Goal: Task Accomplishment & Management: Manage account settings

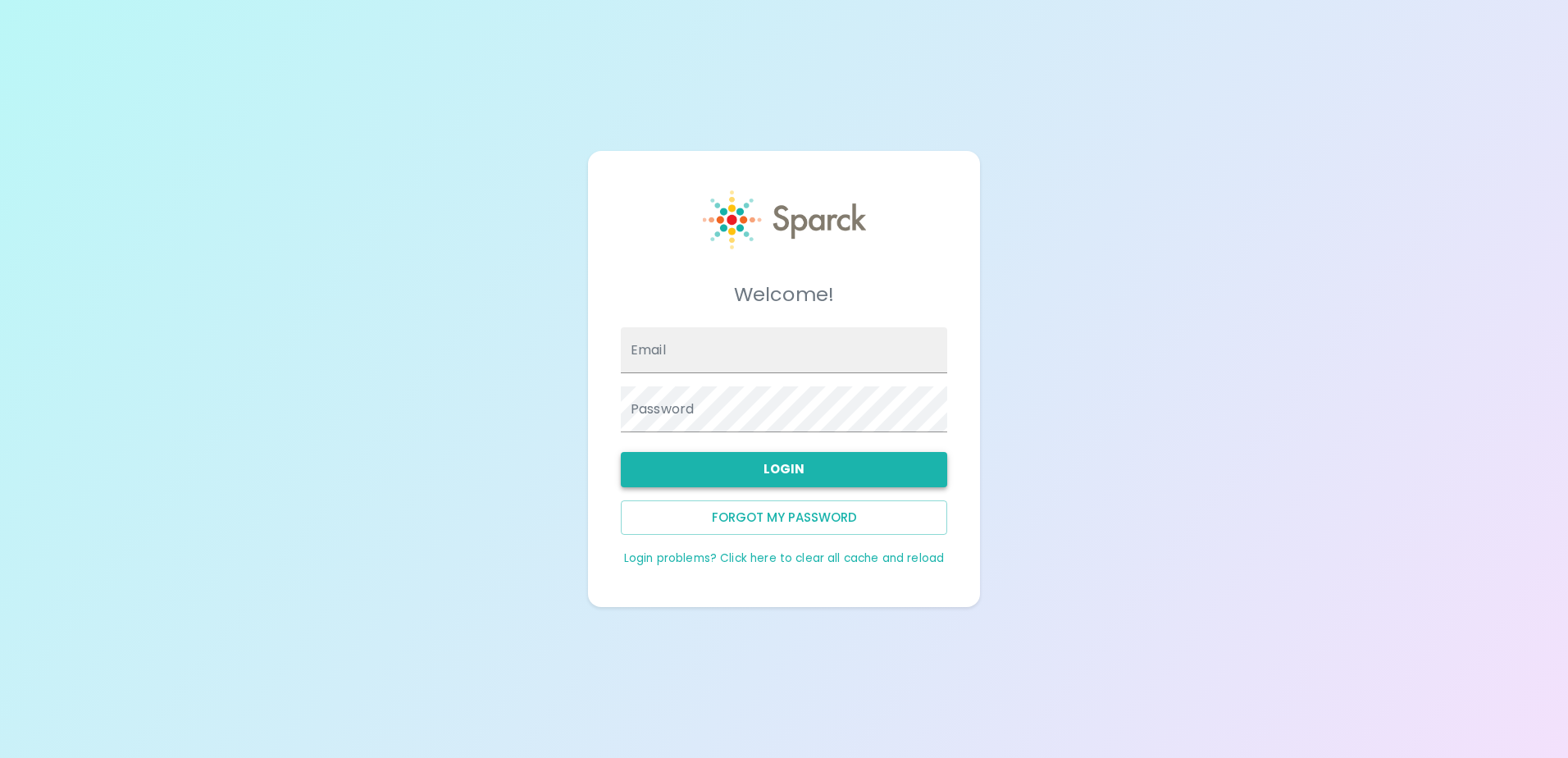
type input "[EMAIL_ADDRESS][DOMAIN_NAME]"
click at [771, 473] on button "Login" at bounding box center [784, 469] width 326 height 34
click at [774, 467] on button "Login" at bounding box center [784, 469] width 326 height 34
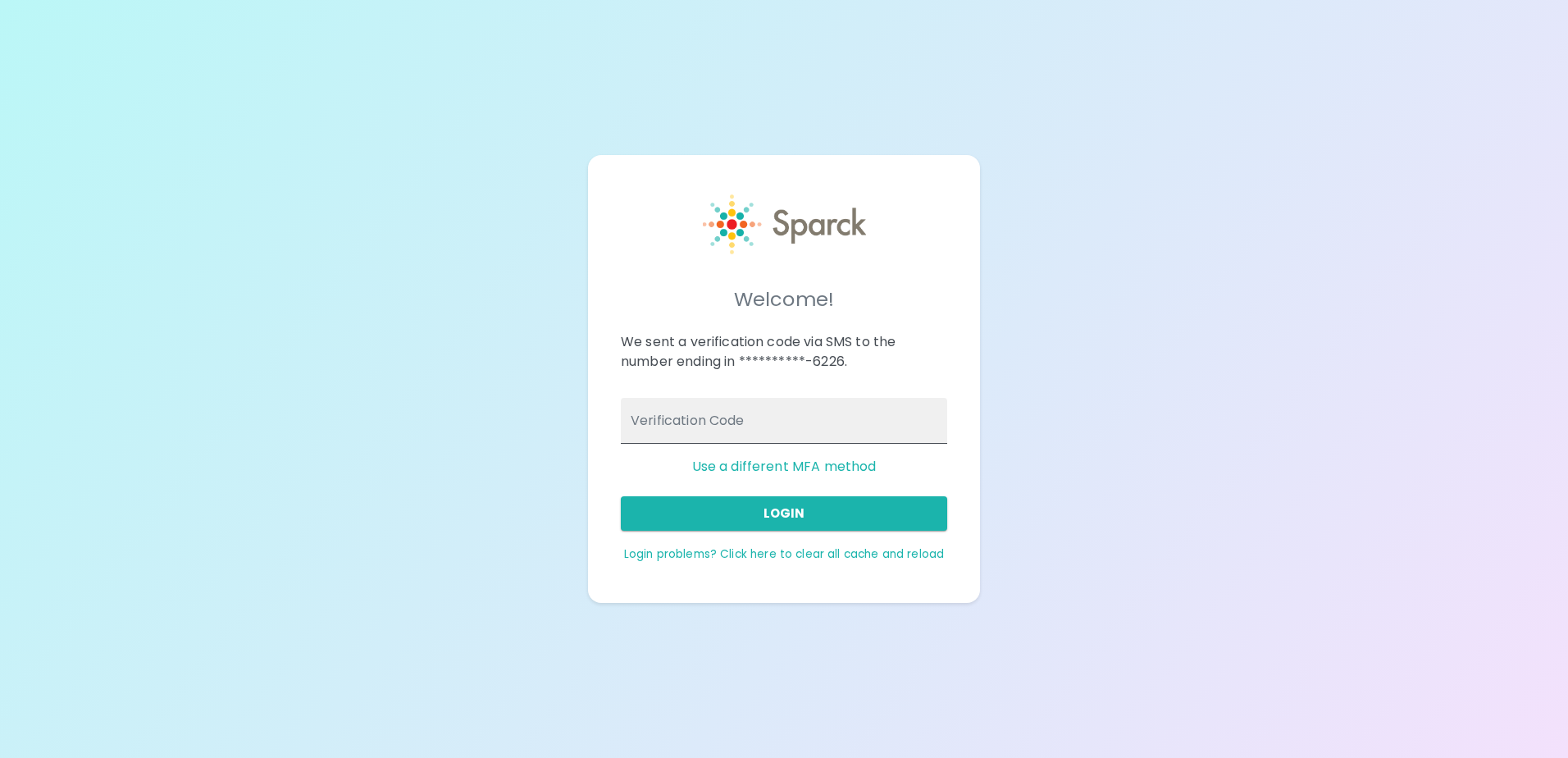
click at [758, 422] on input "Verification Code" at bounding box center [784, 420] width 326 height 46
type input "004505"
click at [794, 514] on button "Login" at bounding box center [784, 513] width 326 height 34
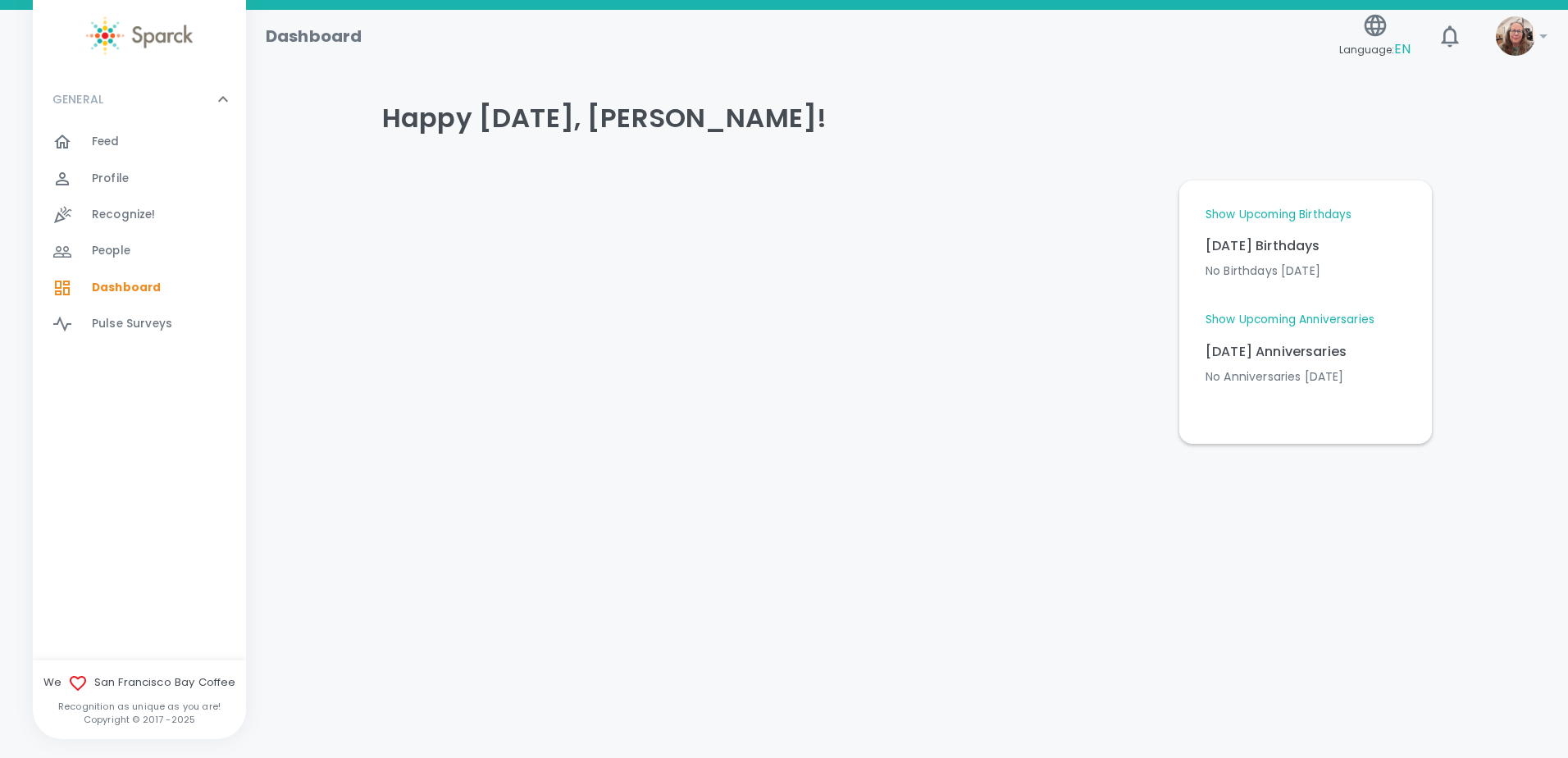
click at [99, 137] on span "Feed" at bounding box center [105, 142] width 28 height 17
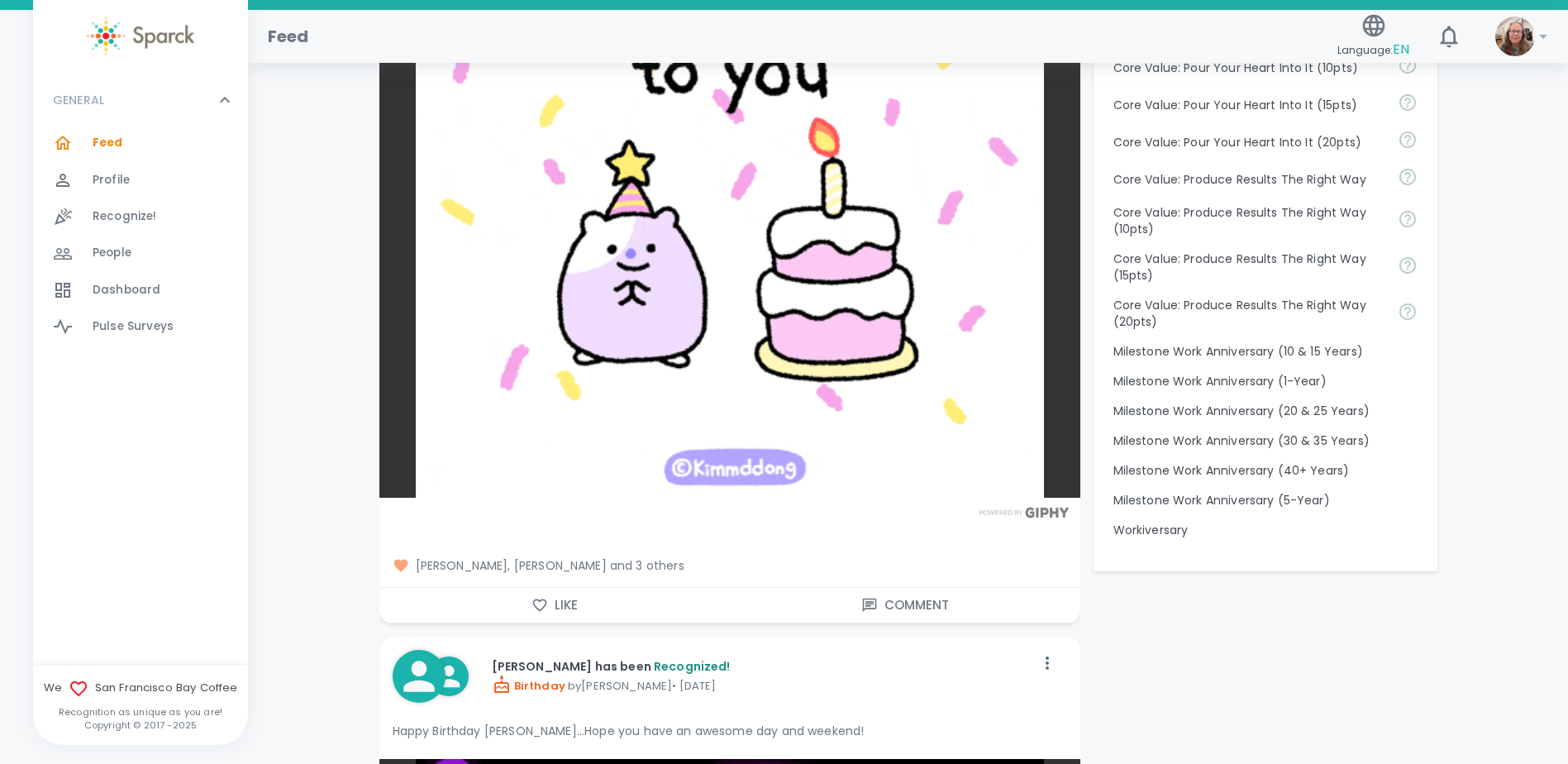
scroll to position [1488, 0]
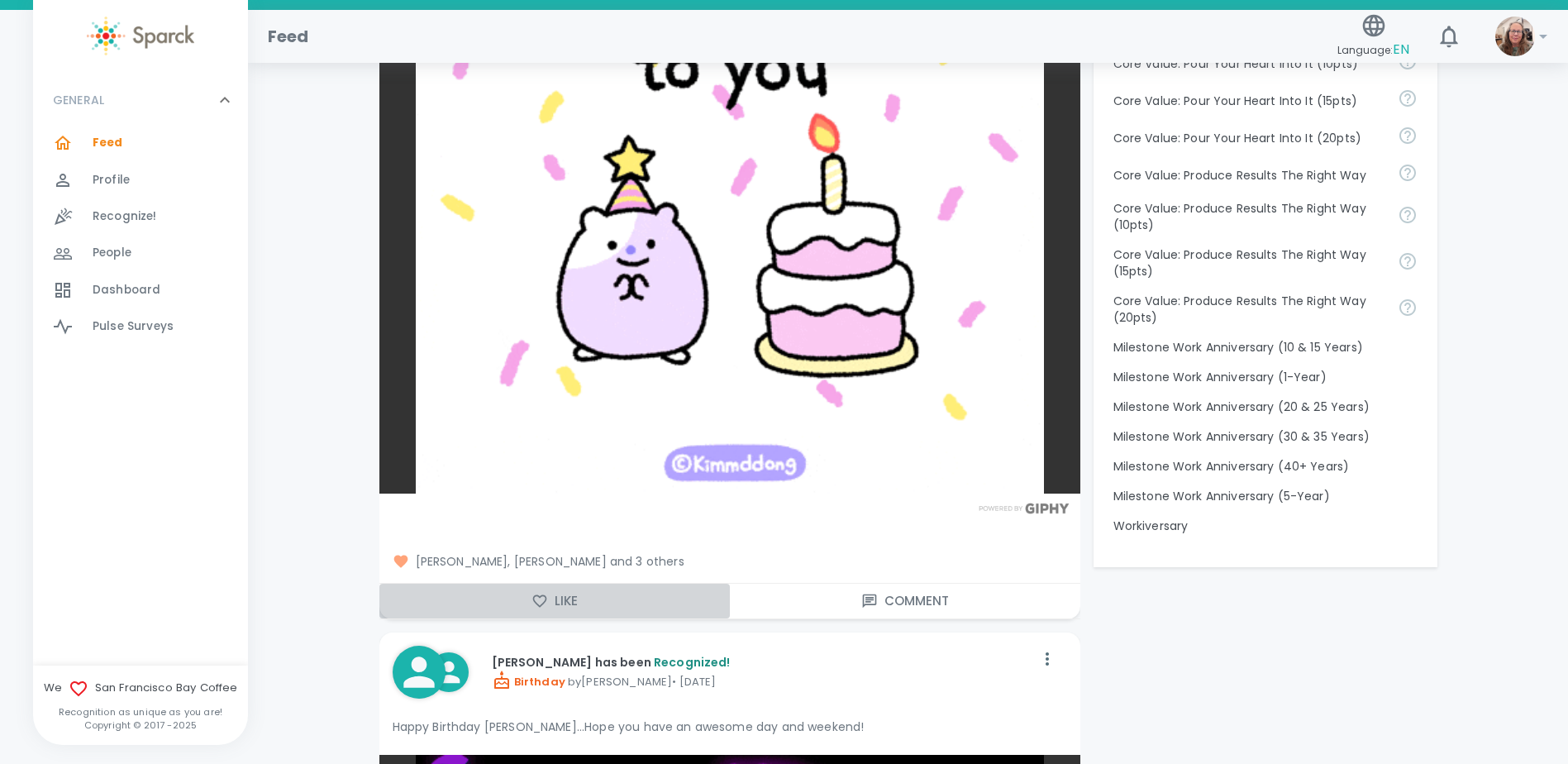
click at [575, 603] on button "Like" at bounding box center [554, 601] width 350 height 35
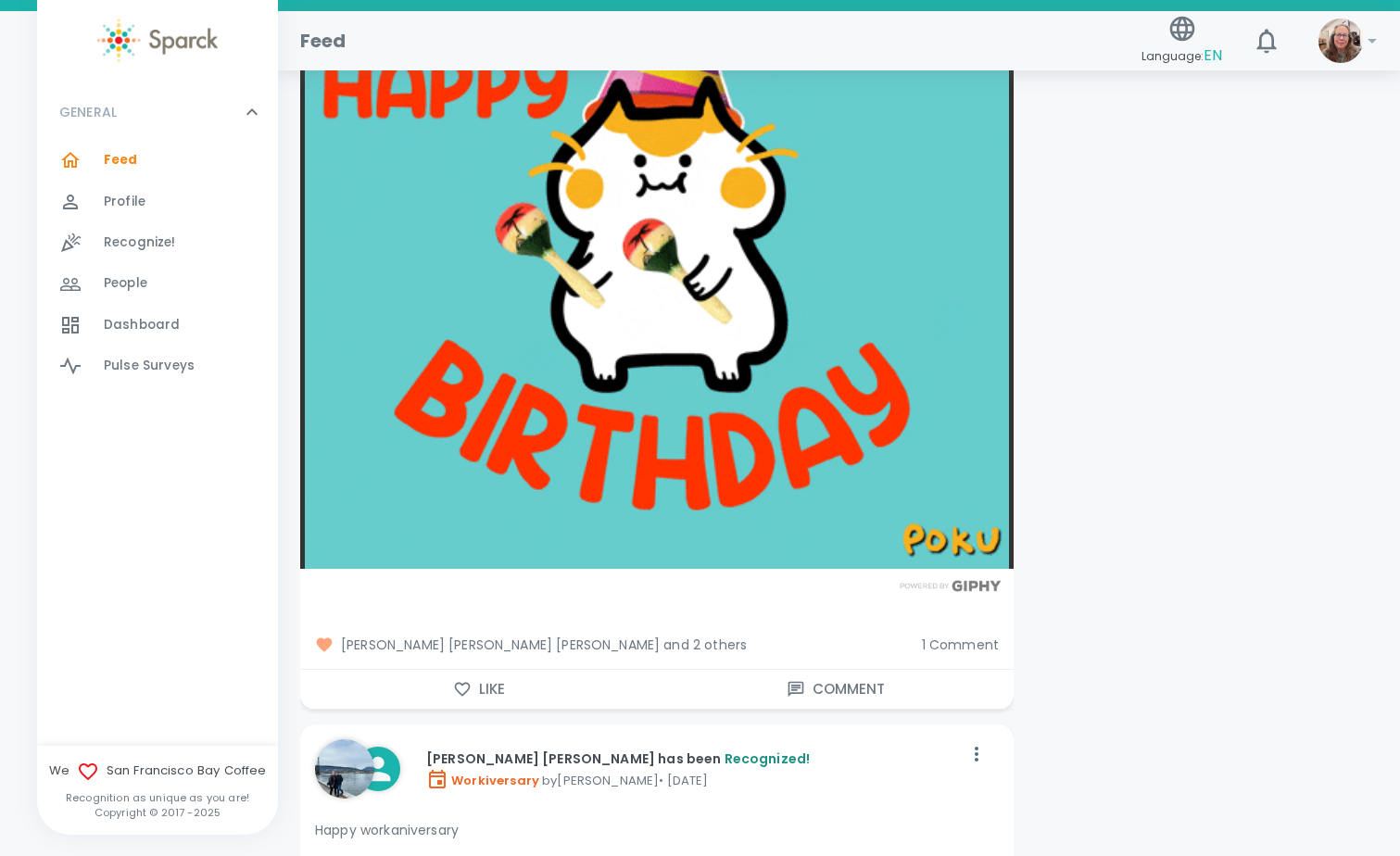
scroll to position [3706, 0]
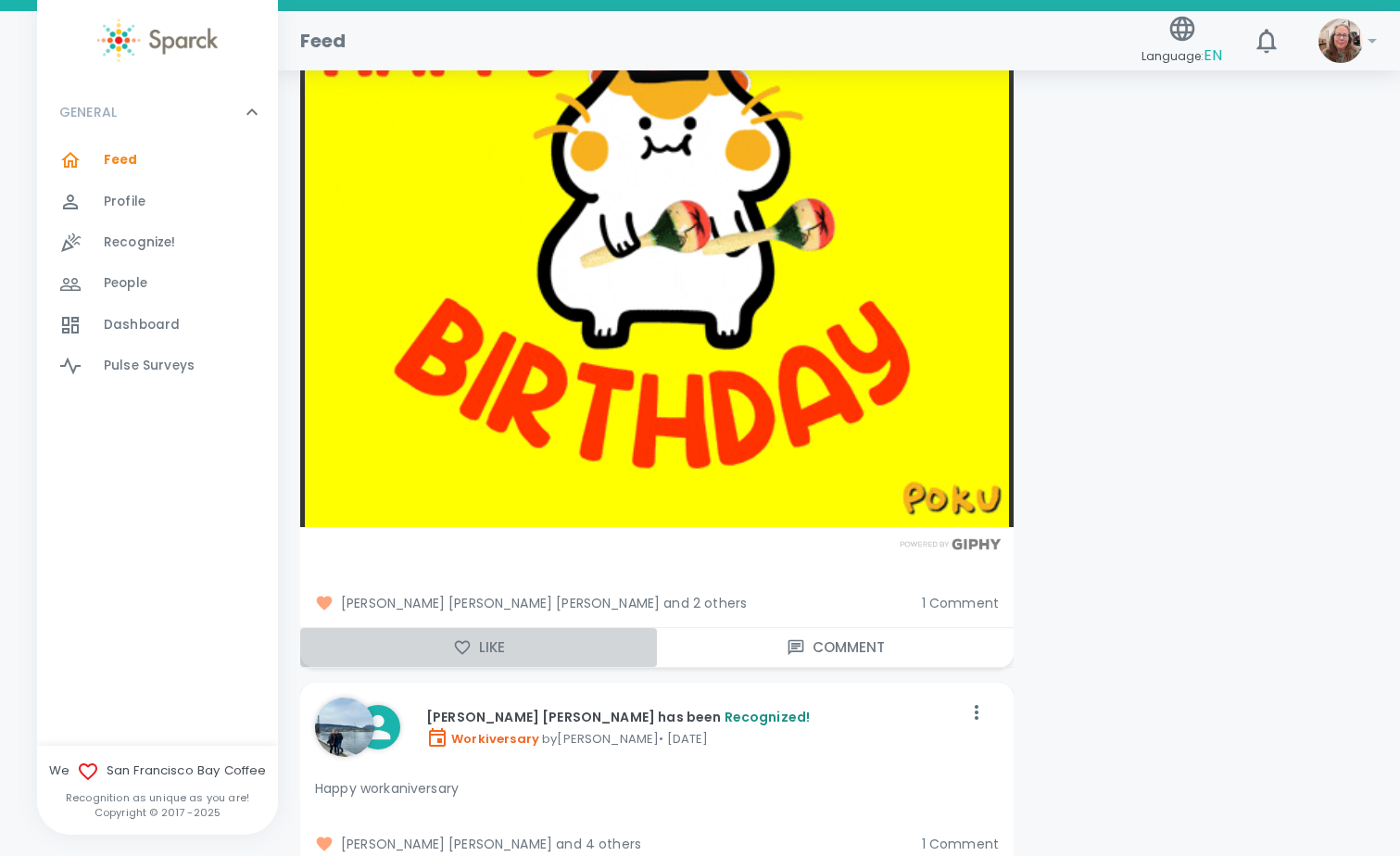
click at [477, 653] on button "Like" at bounding box center [478, 647] width 357 height 39
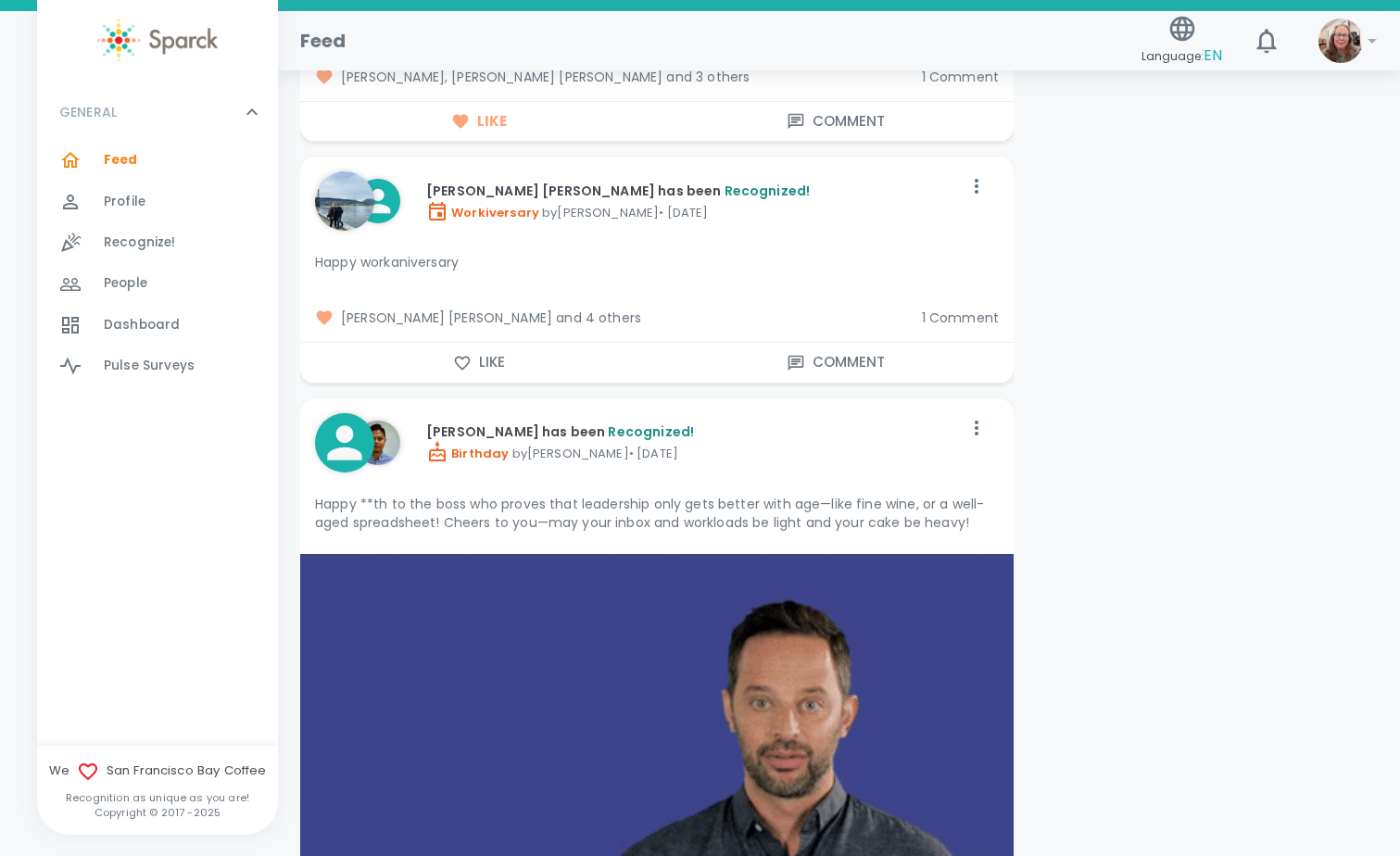
scroll to position [4262, 0]
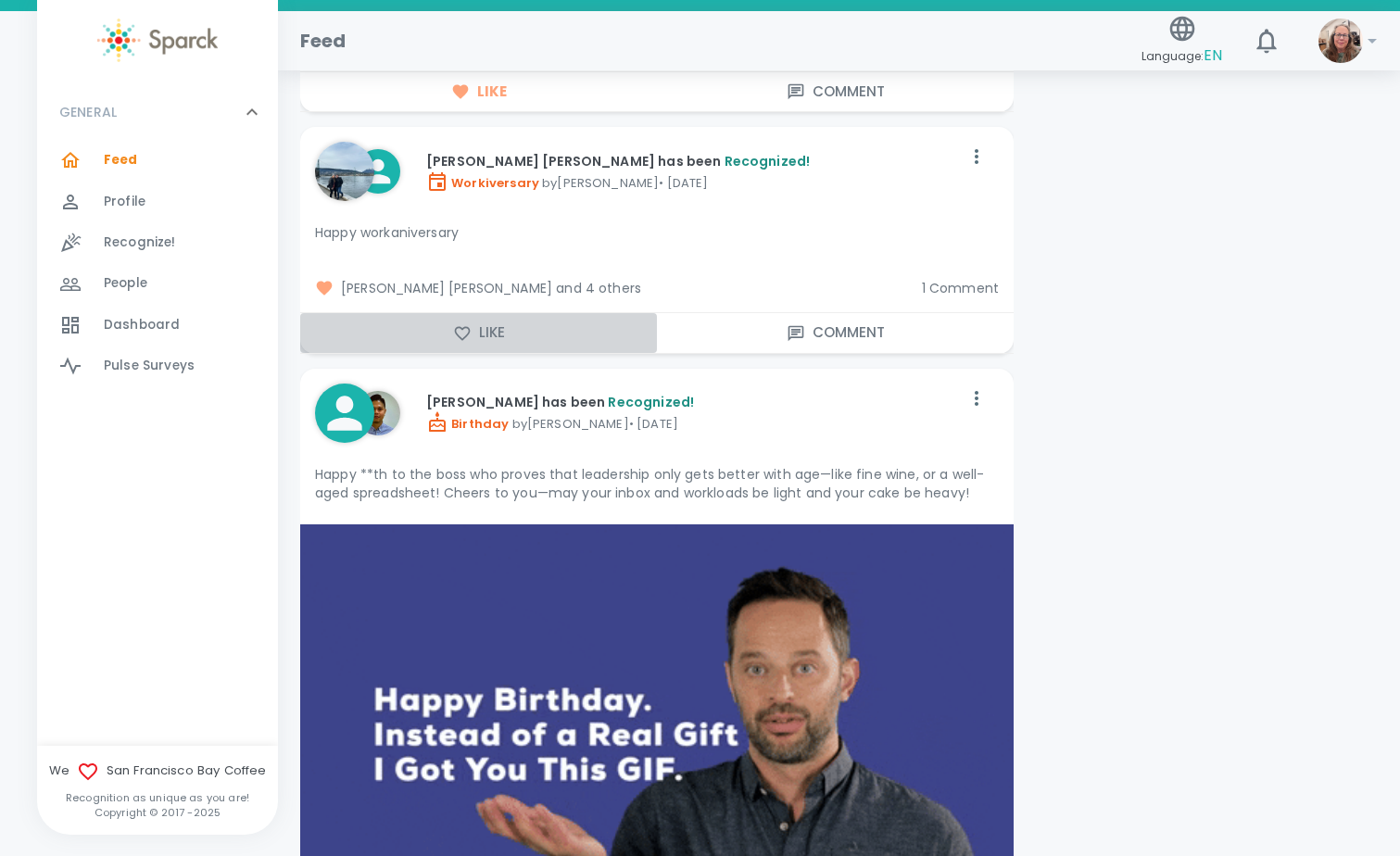
click at [493, 324] on button "Like" at bounding box center [478, 332] width 357 height 39
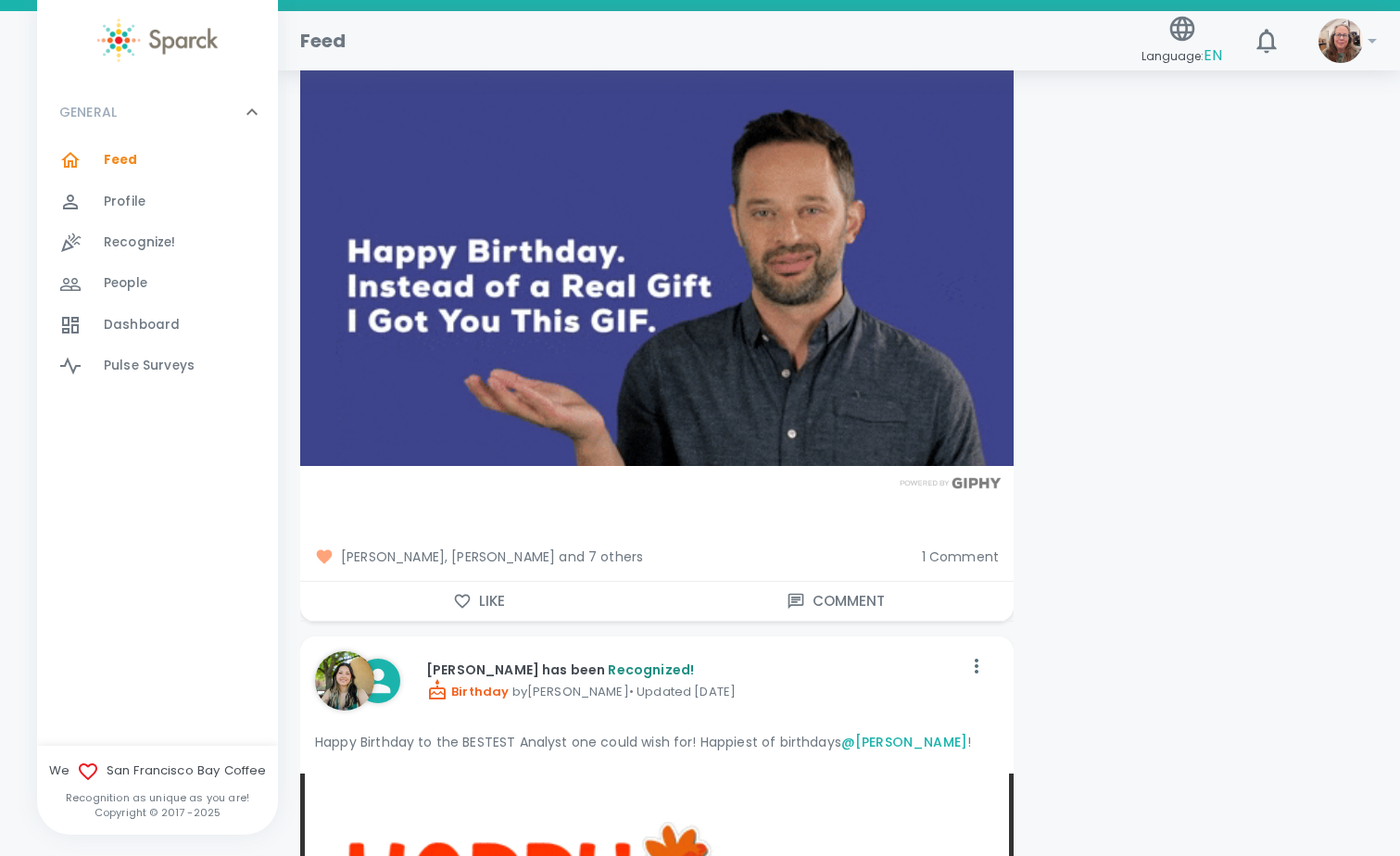
scroll to position [4725, 0]
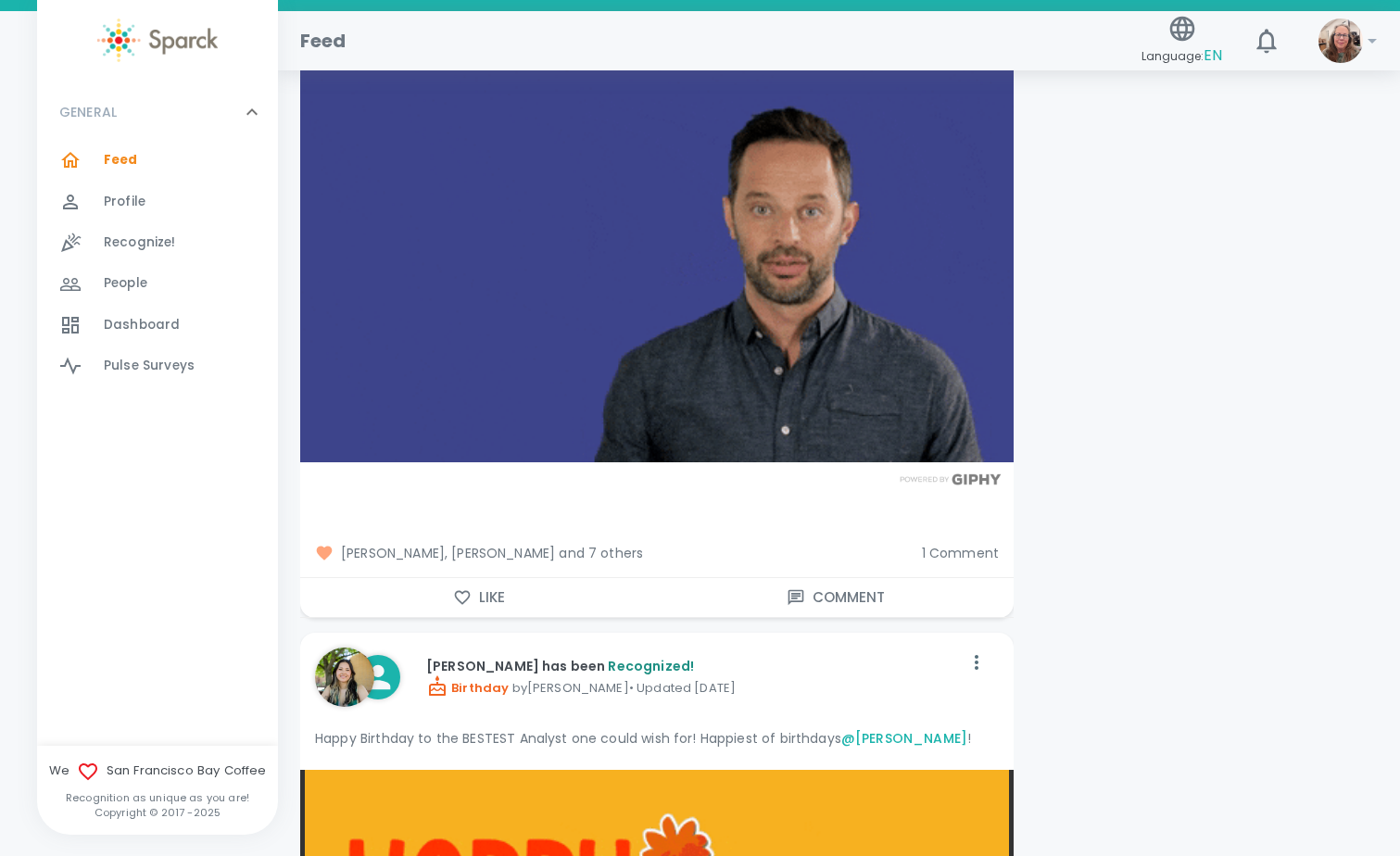
click at [485, 593] on button "Like" at bounding box center [478, 597] width 357 height 39
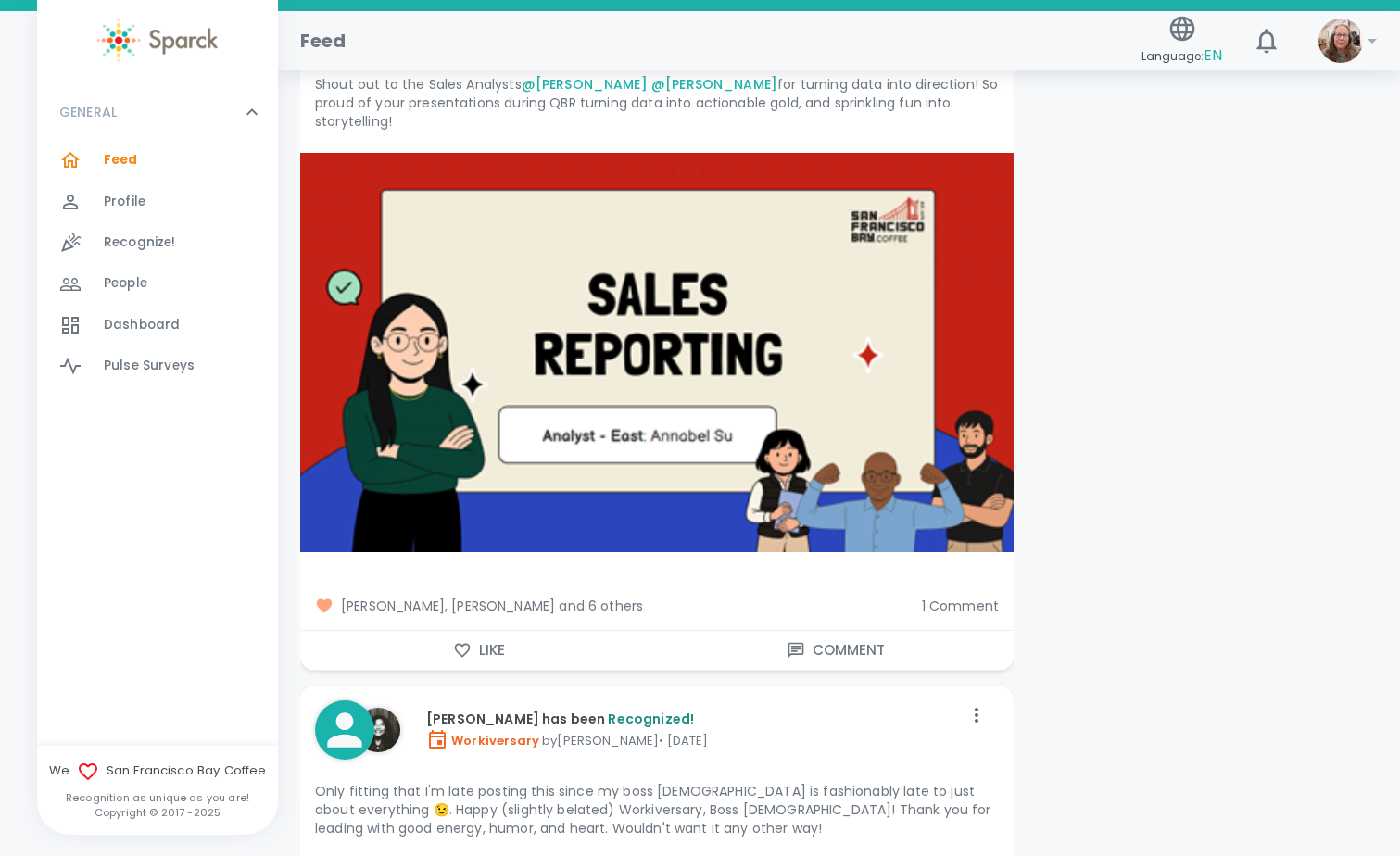
scroll to position [8340, 0]
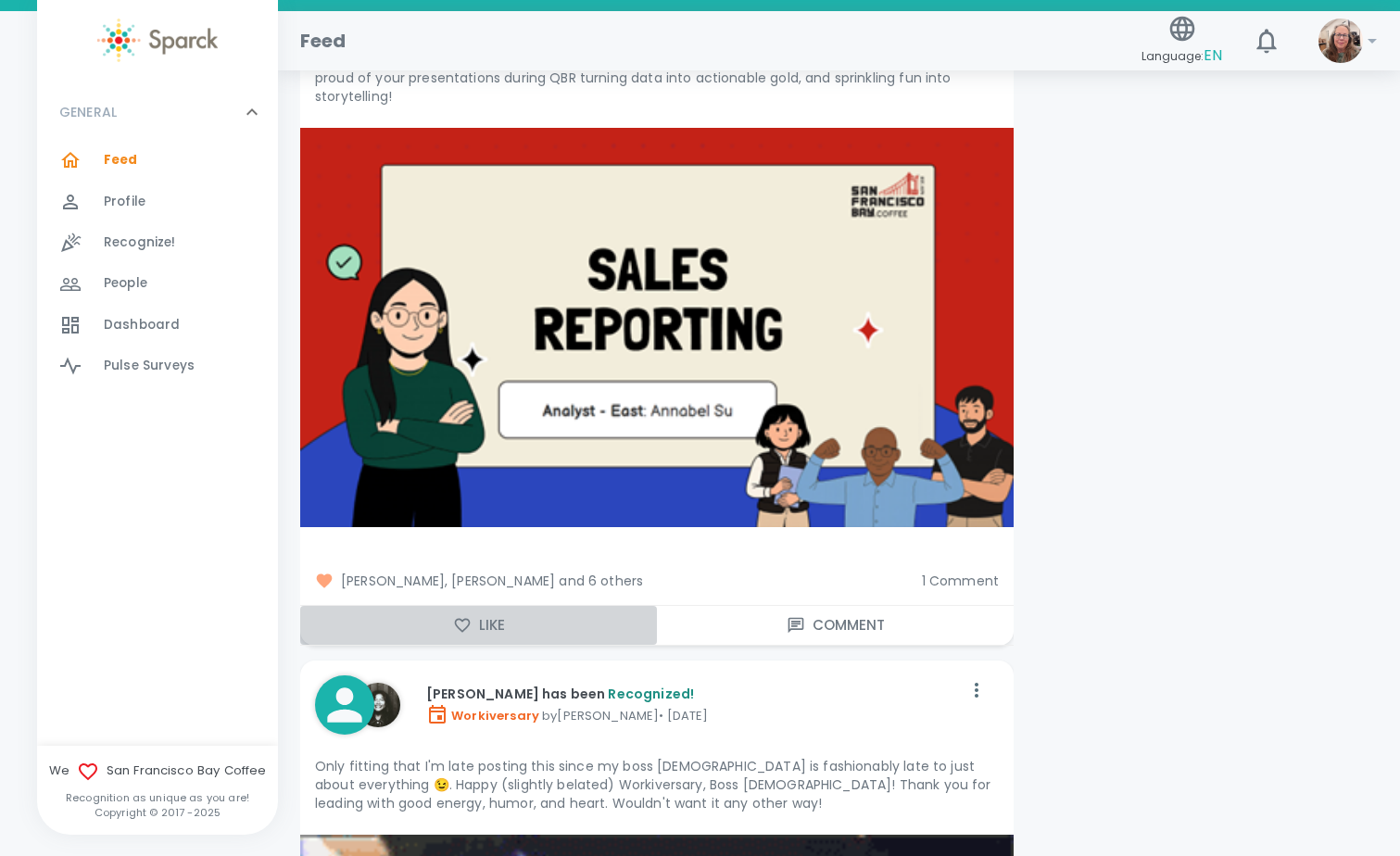
click at [489, 608] on button "Like" at bounding box center [478, 625] width 357 height 39
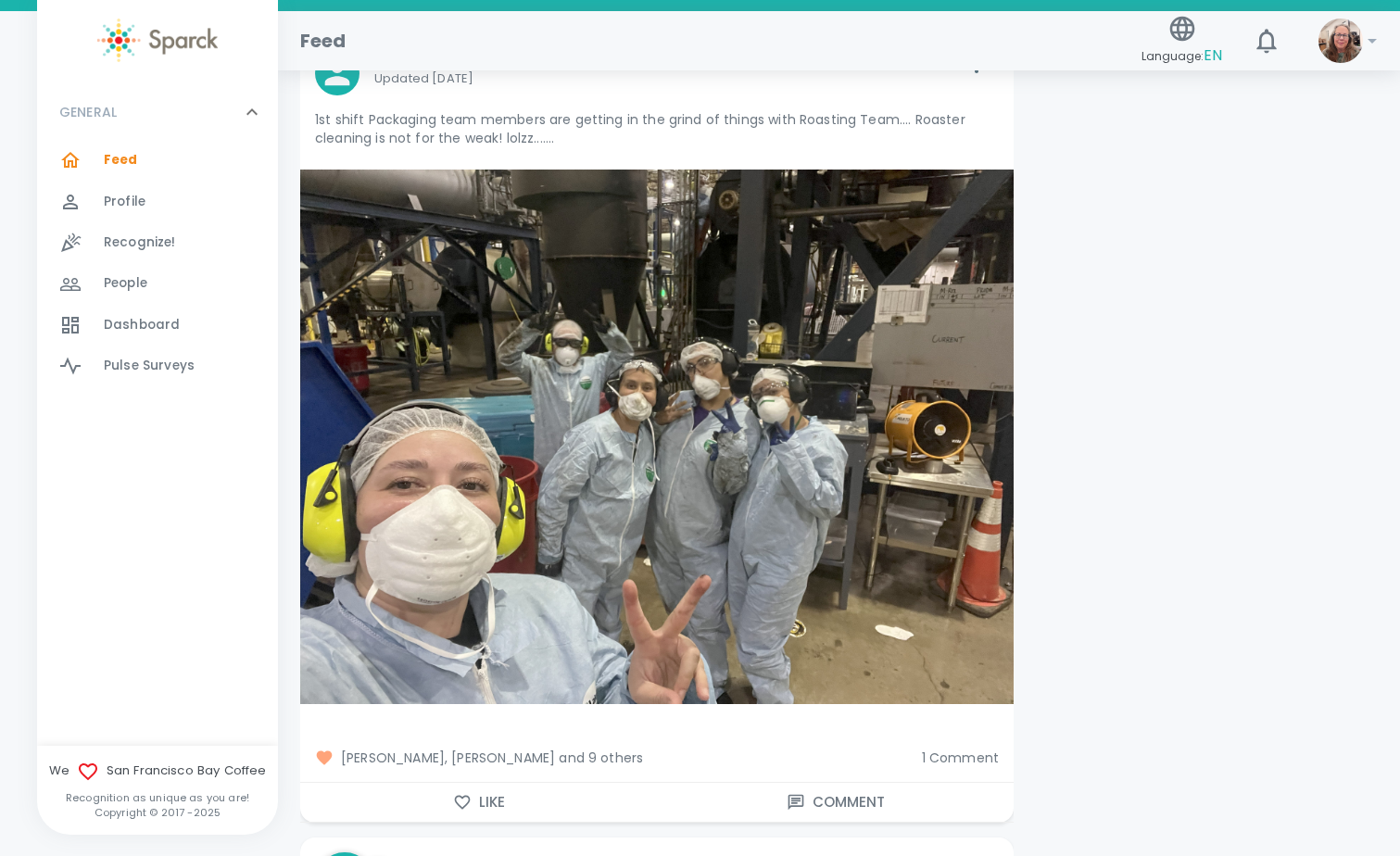
scroll to position [11582, 0]
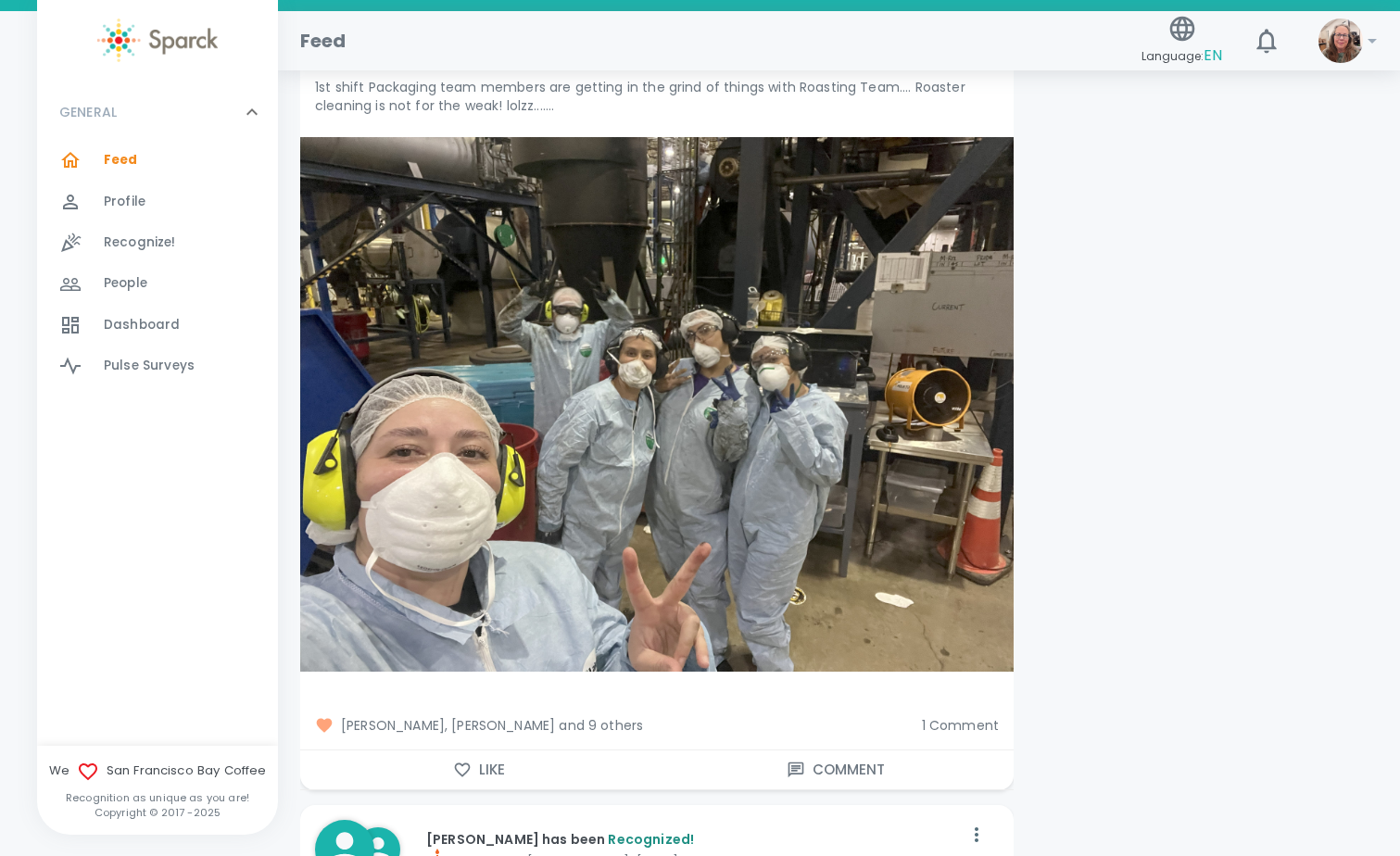
click at [479, 750] on button "Like" at bounding box center [478, 769] width 357 height 39
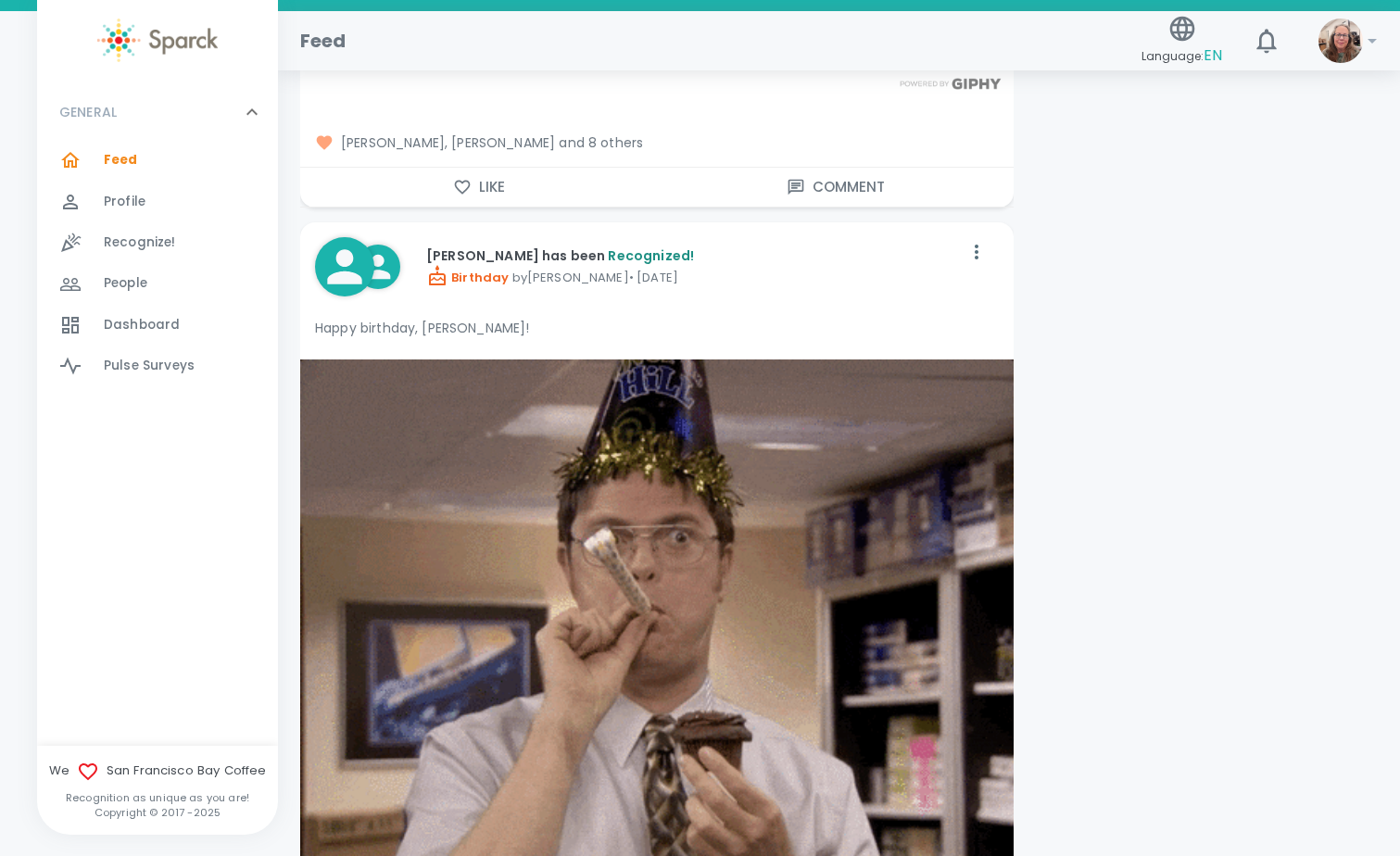
scroll to position [24276, 0]
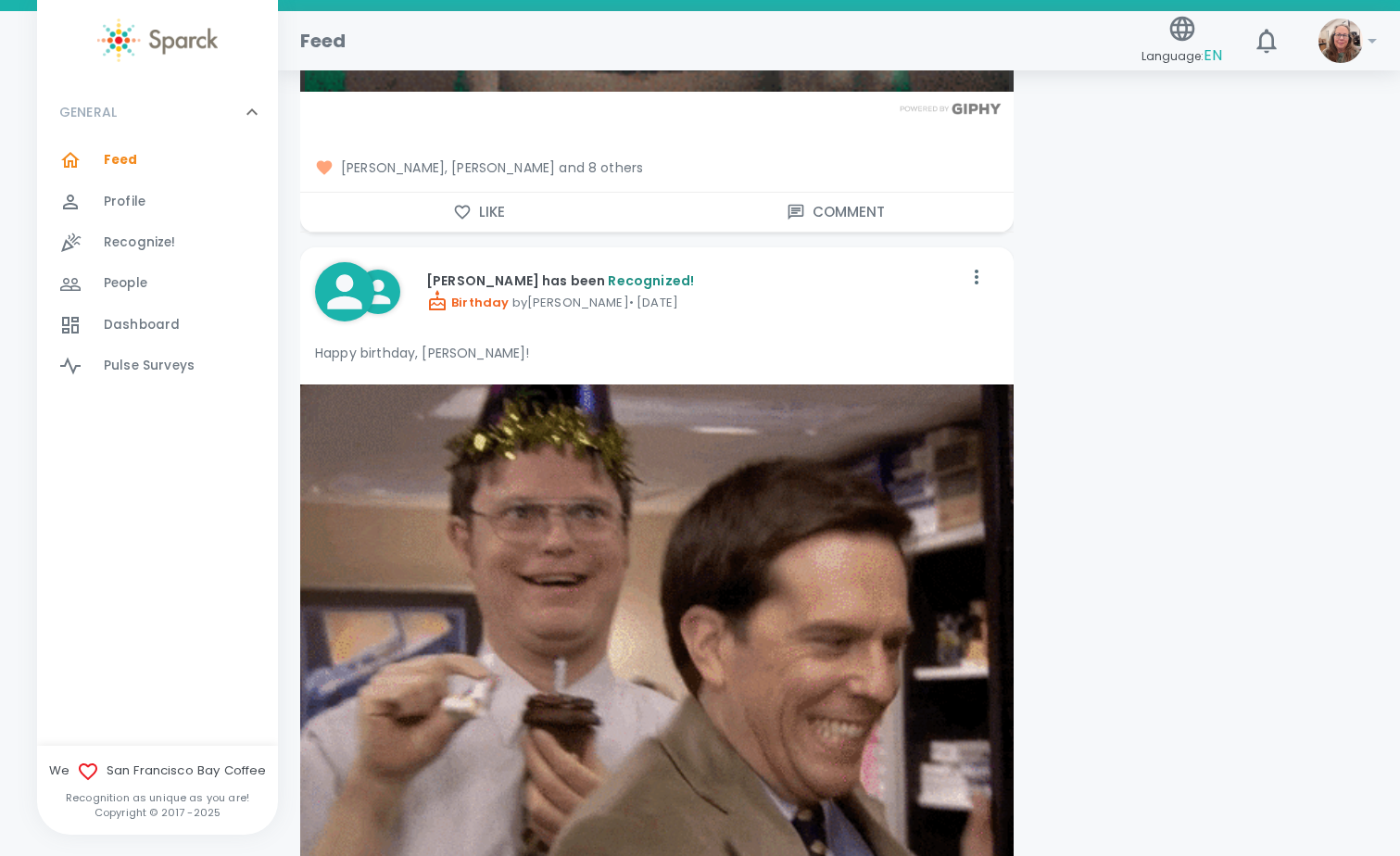
click at [128, 504] on div "GENERAL 0 Feed 0 Profile 0 Recognize! 0 People 0 Dashboard 0 Pulse Surveys 0" at bounding box center [157, 414] width 241 height 661
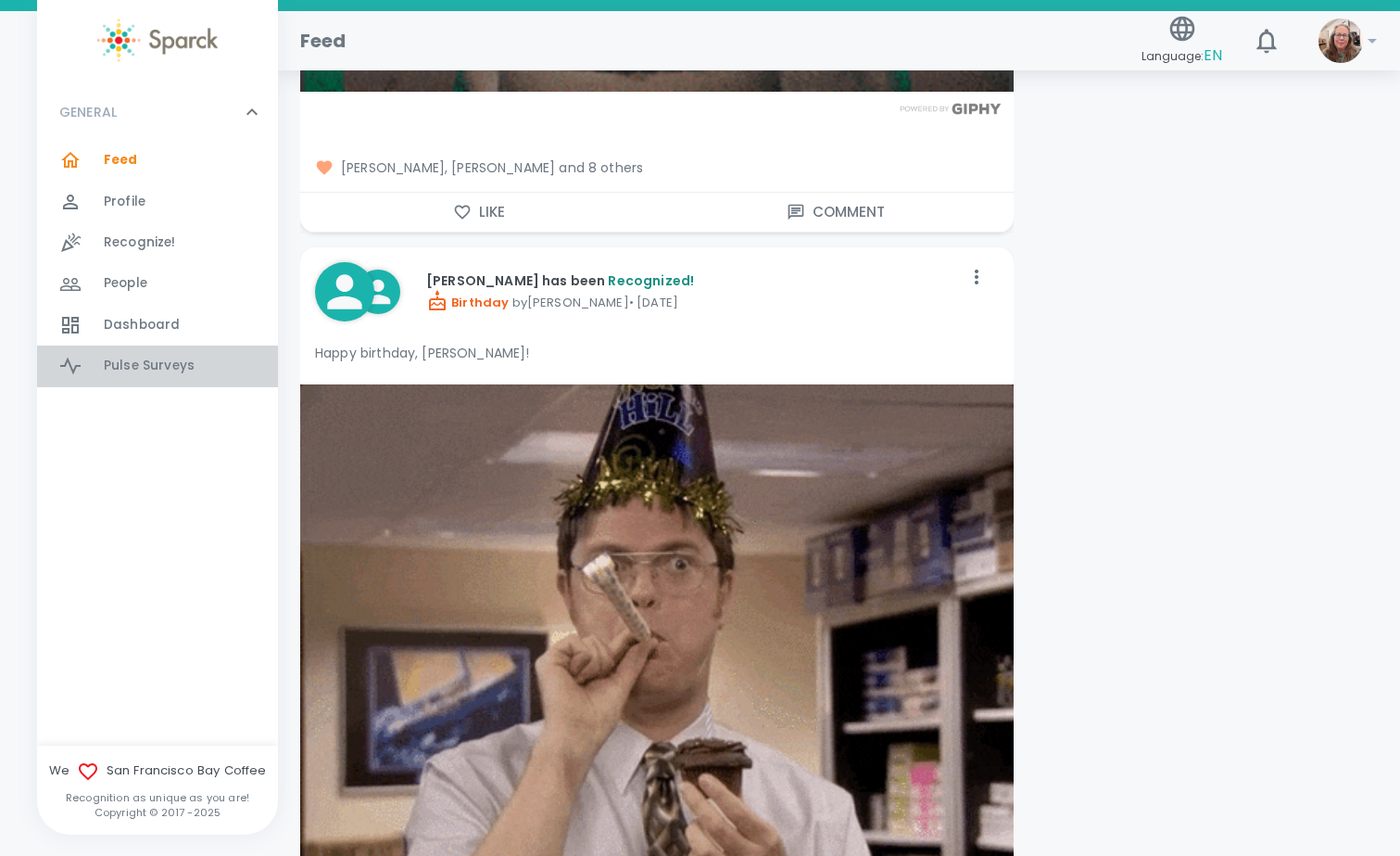
click at [146, 367] on span "Pulse Surveys" at bounding box center [149, 366] width 91 height 19
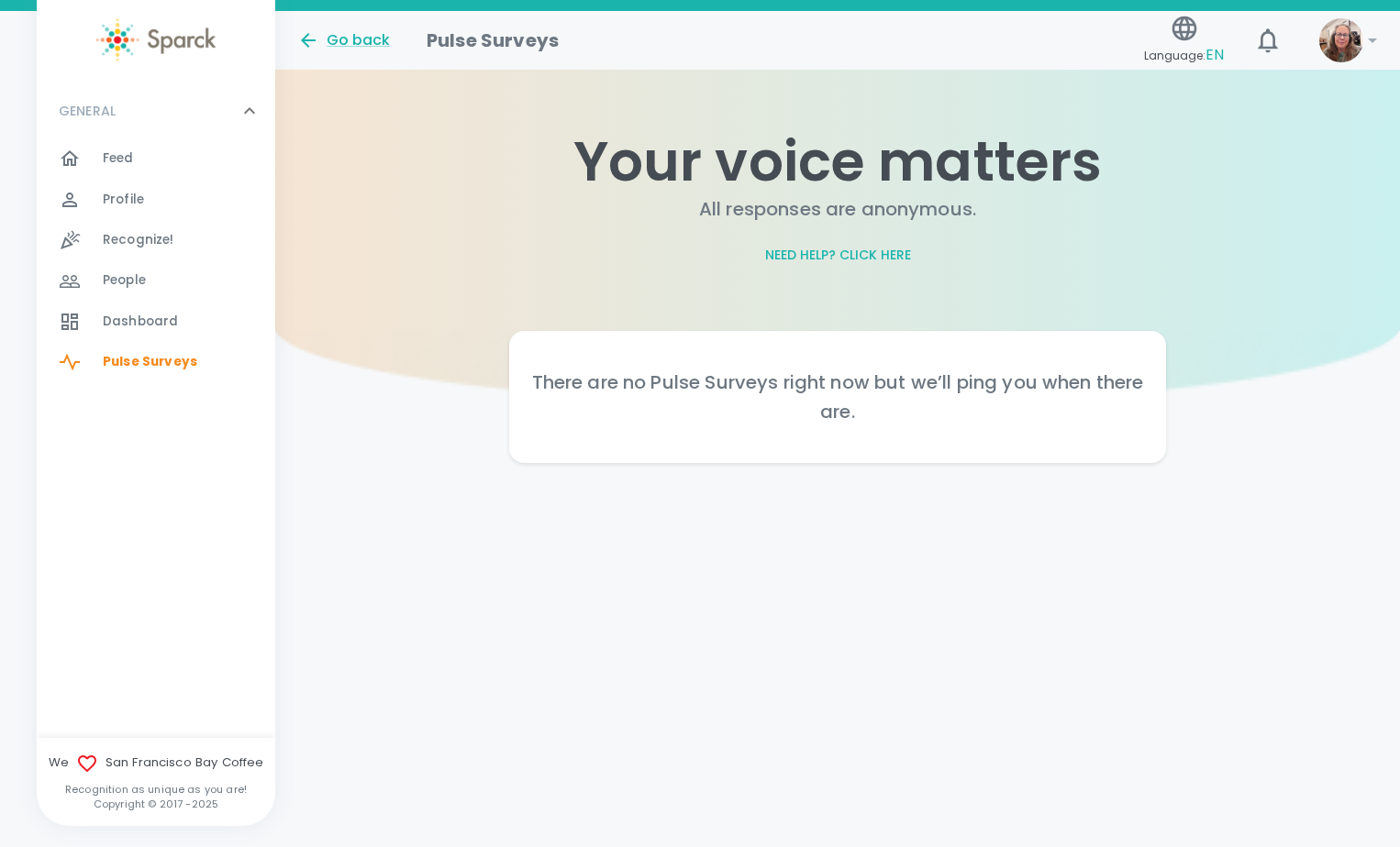
click at [1346, 53] on img at bounding box center [1341, 40] width 44 height 44
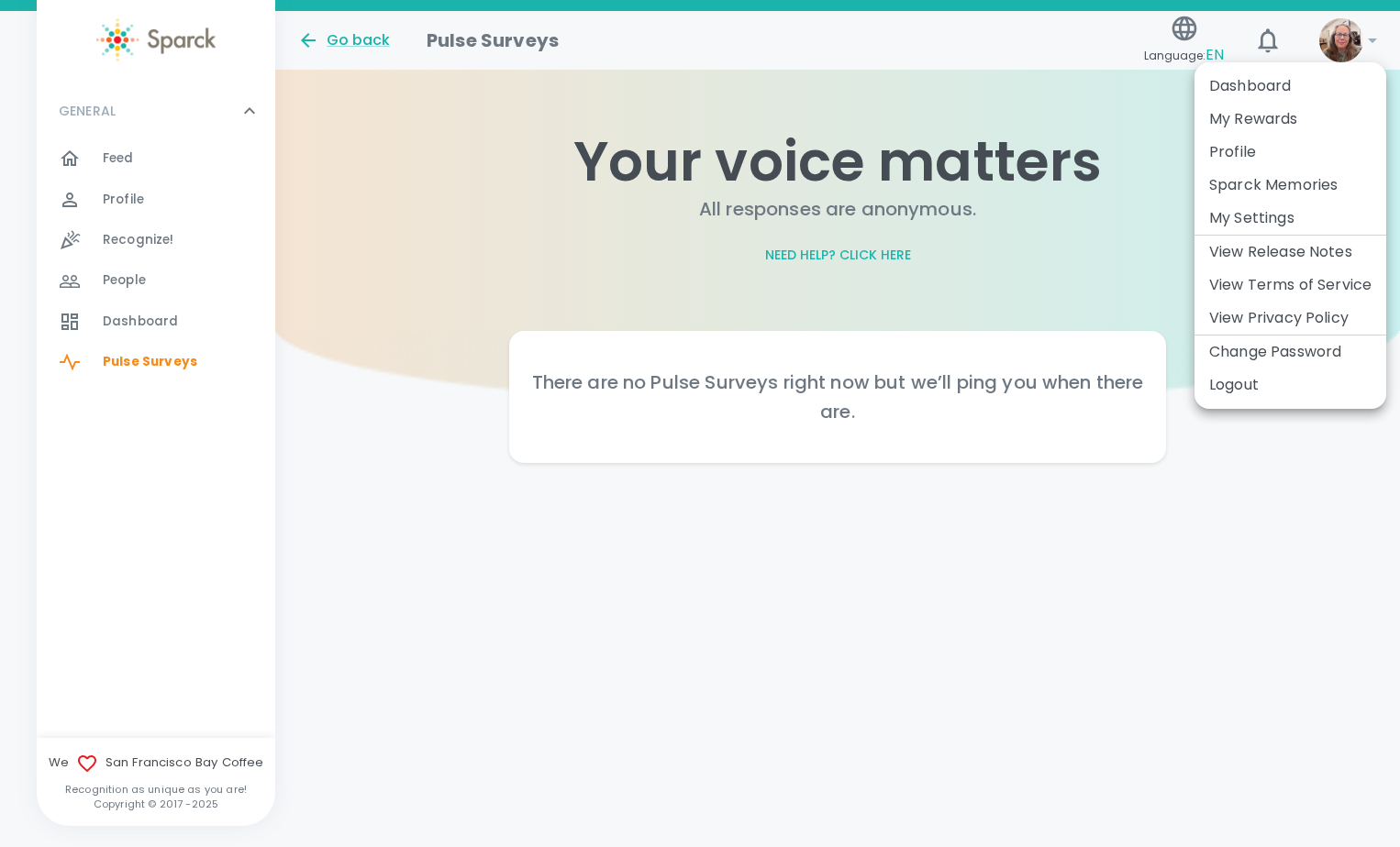
click at [1250, 381] on li "Logout" at bounding box center [1289, 385] width 192 height 33
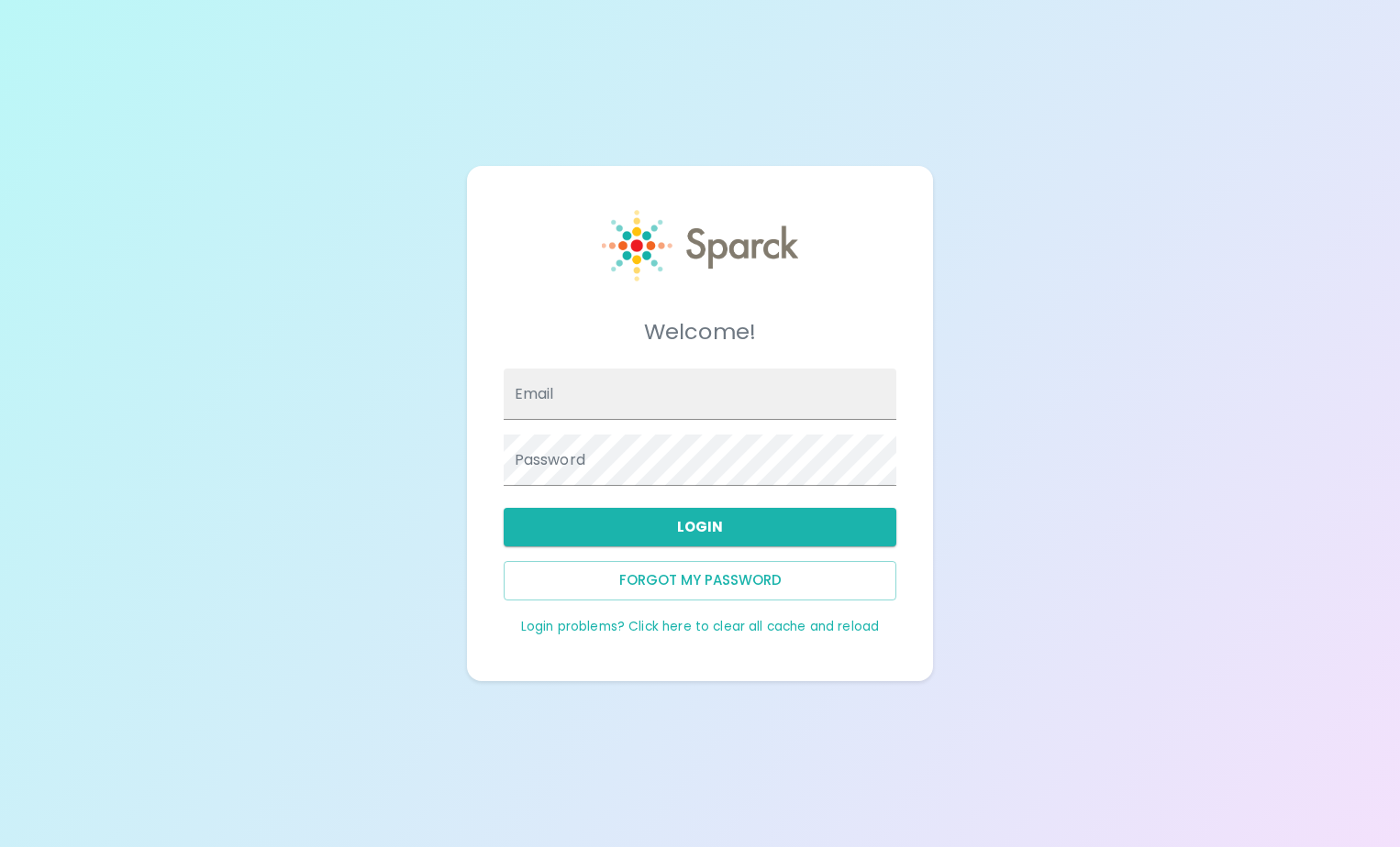
type input "[EMAIL_ADDRESS][DOMAIN_NAME]"
